Goal: Consume media (video, audio)

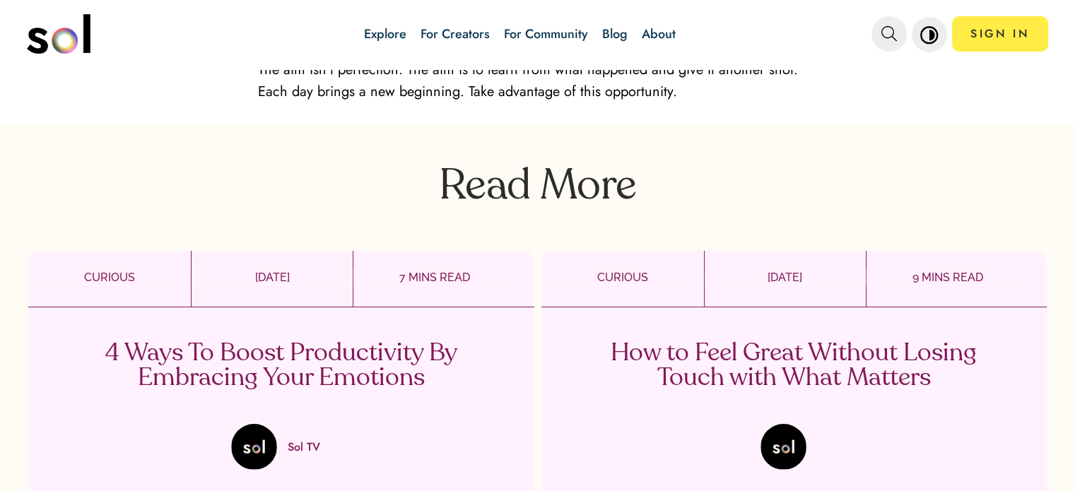
scroll to position [1908, 0]
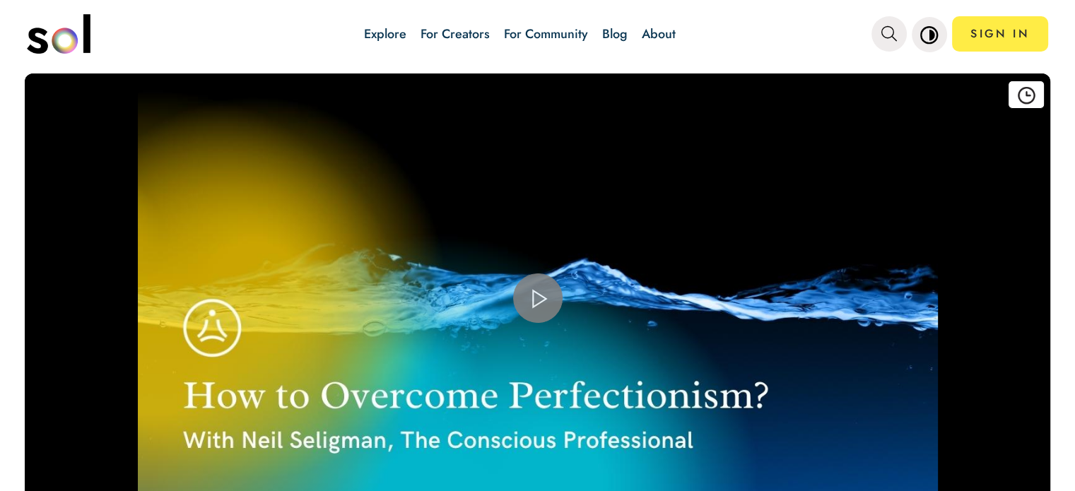
click at [467, 271] on div "Video Player" at bounding box center [537, 298] width 1025 height 450
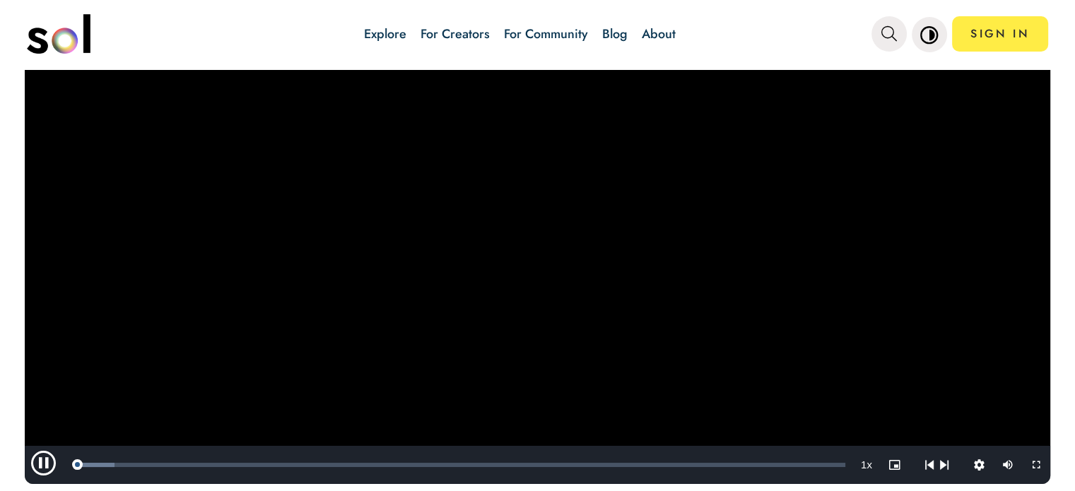
scroll to position [73, 0]
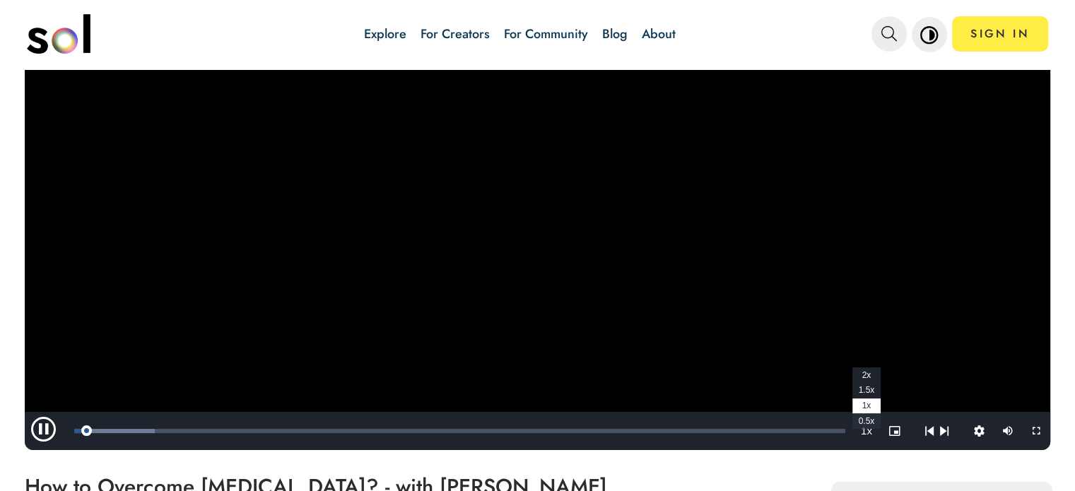
click at [861, 380] on span "2x" at bounding box center [865, 375] width 9 height 10
click at [858, 387] on span "1.5x" at bounding box center [866, 390] width 16 height 10
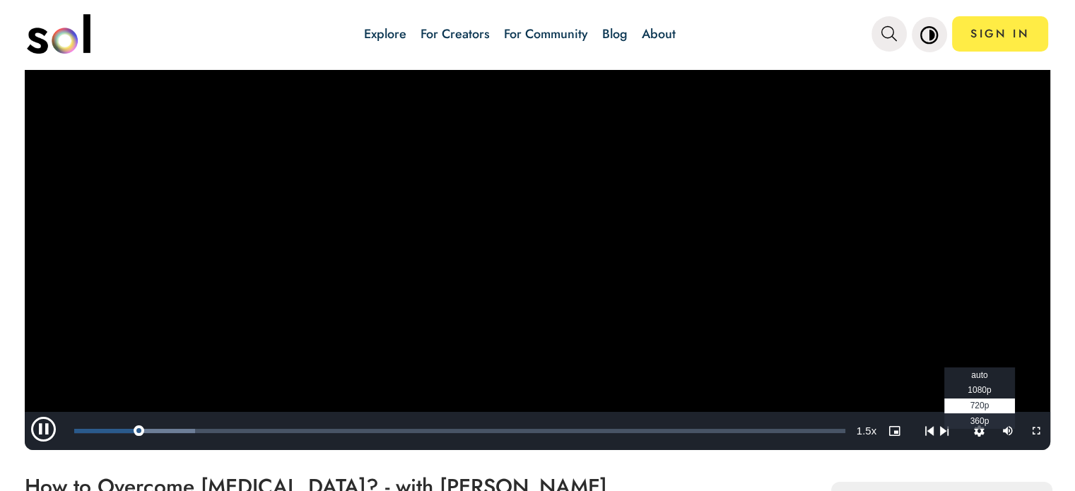
click at [967, 391] on span "1080p" at bounding box center [978, 390] width 23 height 10
click at [1022, 431] on span "Video Player" at bounding box center [1036, 431] width 28 height 0
drag, startPoint x: 1016, startPoint y: 427, endPoint x: 1017, endPoint y: 512, distance: 85.5
click at [1022, 431] on span "Video Player" at bounding box center [1036, 431] width 28 height 0
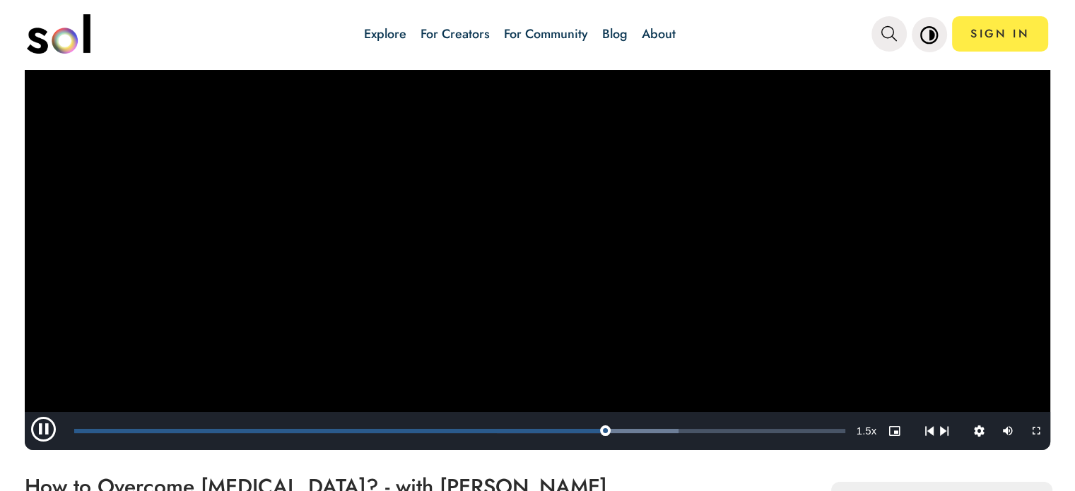
click at [42, 431] on span "Video Player" at bounding box center [46, 431] width 42 height 0
click at [33, 431] on span "Video Player" at bounding box center [46, 431] width 42 height 0
click at [40, 431] on span "Video Player" at bounding box center [46, 431] width 42 height 0
click at [39, 431] on span "Video Player" at bounding box center [46, 431] width 42 height 0
